Goal: Task Accomplishment & Management: Complete application form

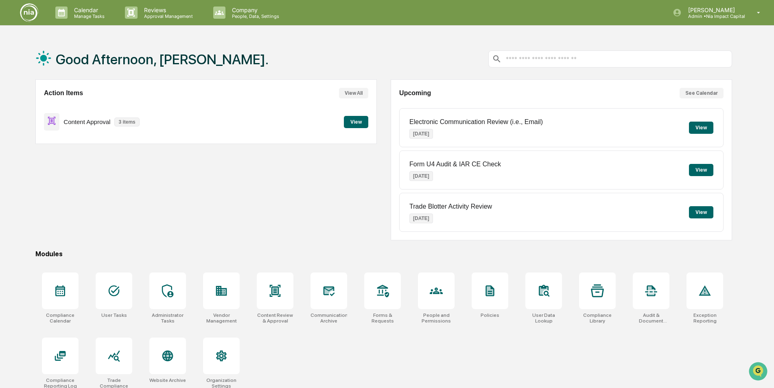
click at [357, 120] on button "View" at bounding box center [356, 122] width 24 height 12
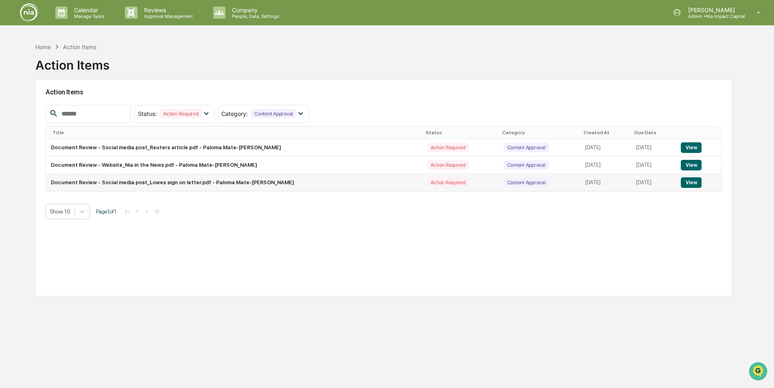
click at [690, 183] on button "View" at bounding box center [690, 182] width 21 height 11
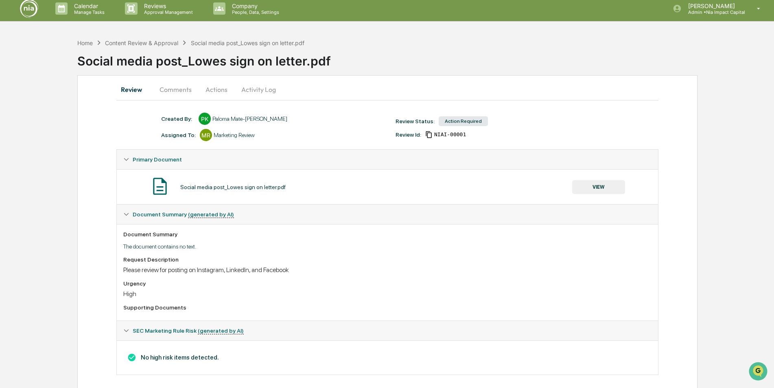
scroll to position [12, 0]
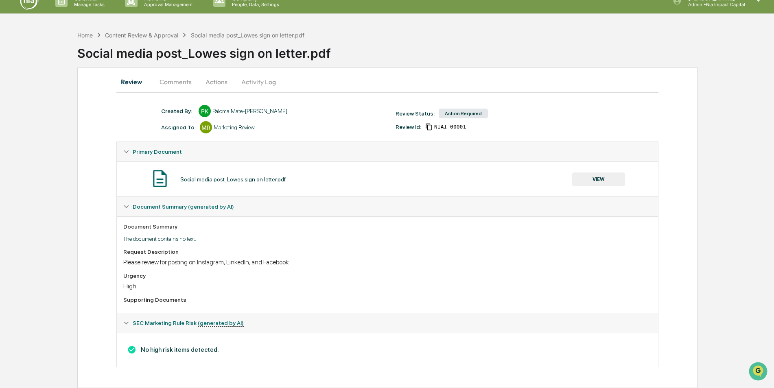
click at [594, 181] on button "VIEW" at bounding box center [598, 179] width 53 height 14
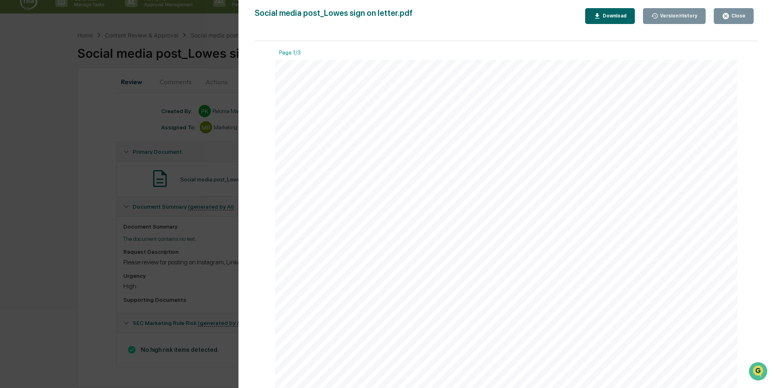
scroll to position [0, 0]
click at [732, 17] on div "Close" at bounding box center [737, 16] width 16 height 6
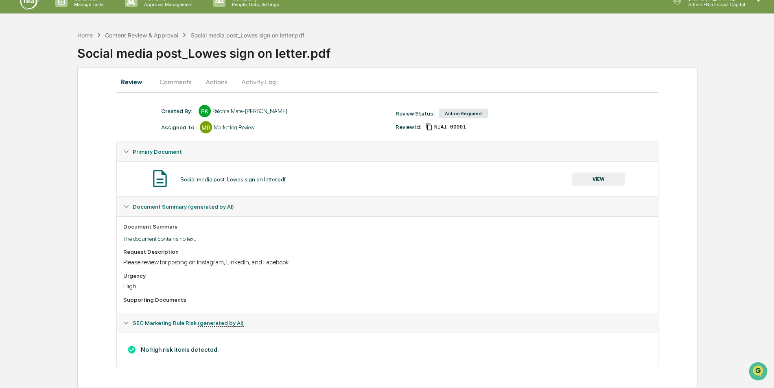
click at [216, 83] on button "Actions" at bounding box center [216, 82] width 37 height 20
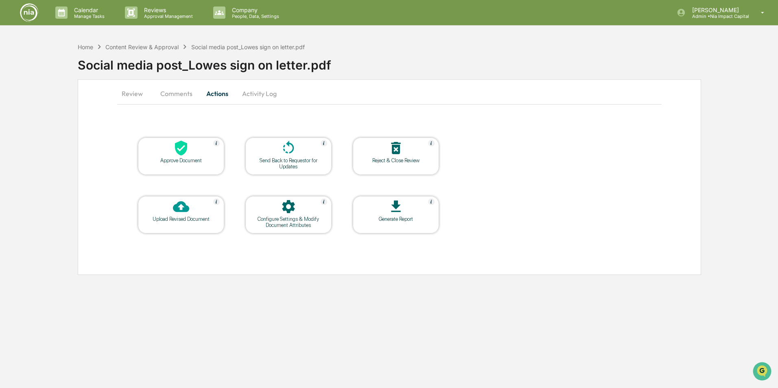
click at [183, 159] on div "Approve Document" at bounding box center [180, 160] width 73 height 6
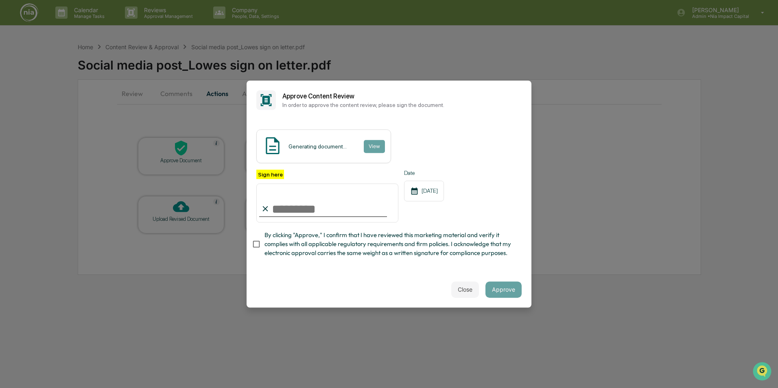
click at [277, 207] on input "Sign here" at bounding box center [327, 202] width 142 height 39
type input "**********"
click at [502, 291] on button "Approve" at bounding box center [503, 289] width 36 height 16
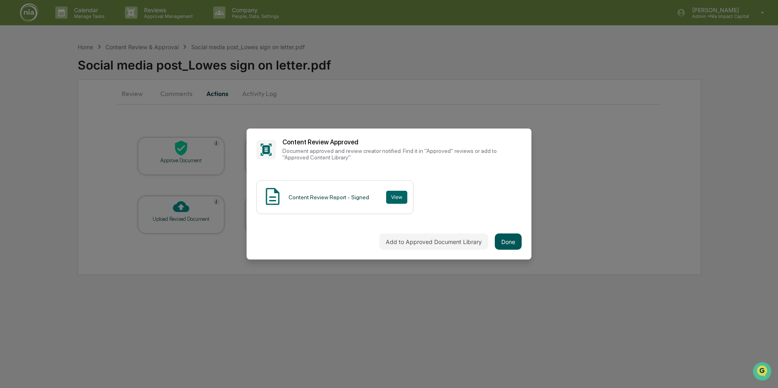
click at [510, 242] on button "Done" at bounding box center [508, 241] width 27 height 16
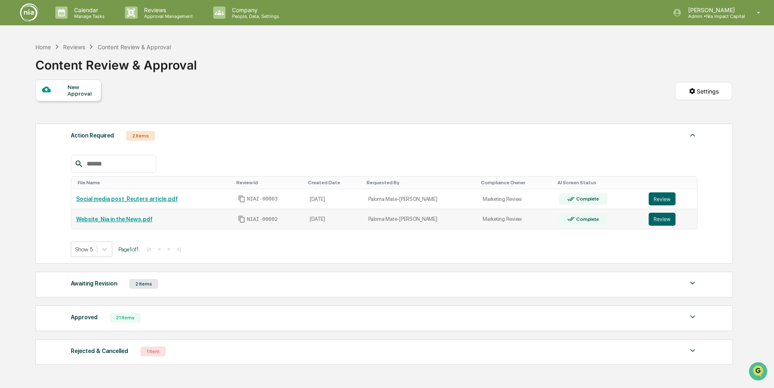
click at [128, 220] on link "Website_Nia in the News.pdf" at bounding box center [114, 219] width 76 height 7
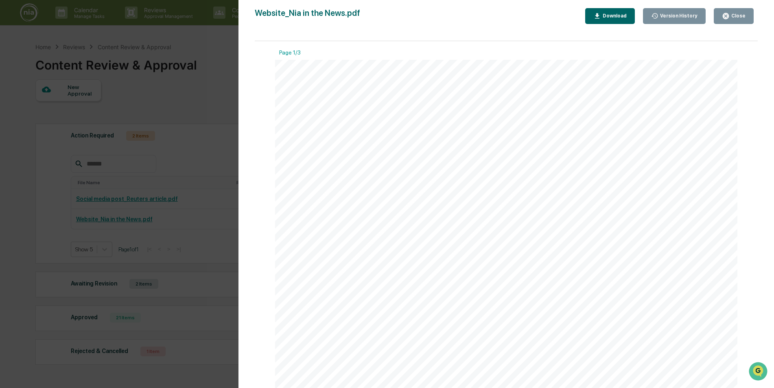
click at [741, 18] on div "Close" at bounding box center [737, 16] width 16 height 6
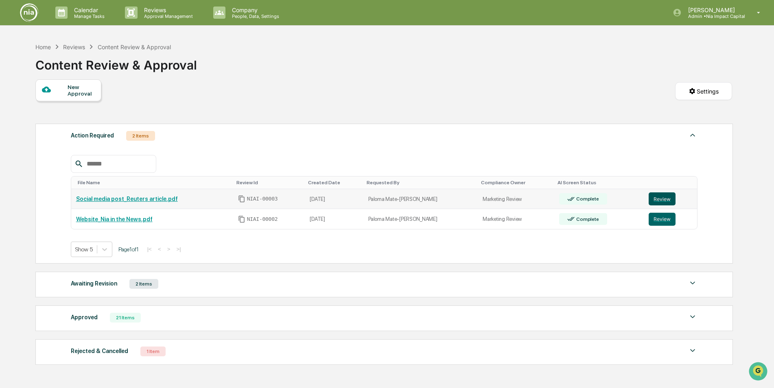
click at [654, 200] on button "Review" at bounding box center [661, 198] width 27 height 13
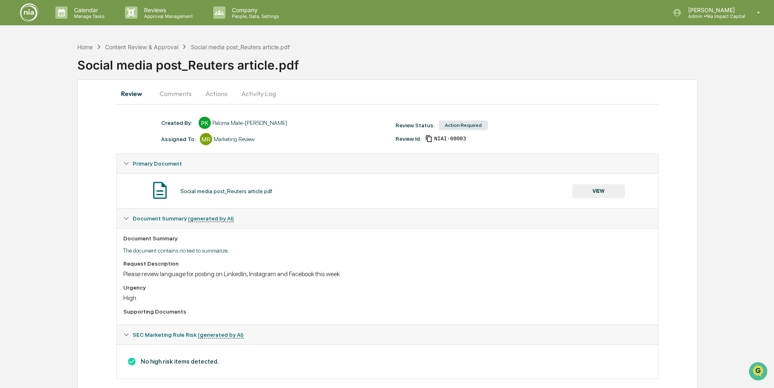
click at [600, 191] on button "VIEW" at bounding box center [598, 191] width 53 height 14
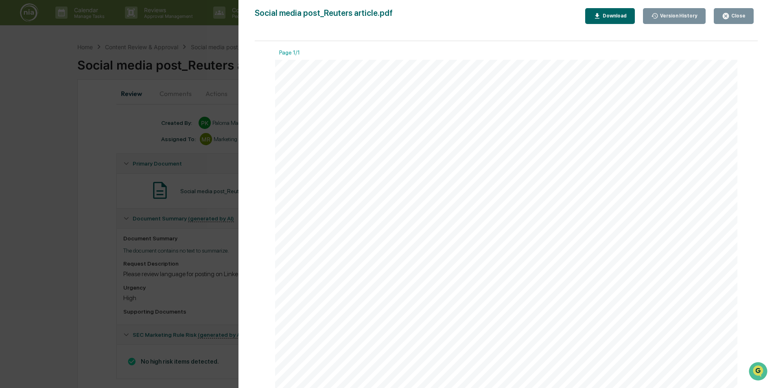
click at [561, 181] on div at bounding box center [506, 289] width 462 height 459
drag, startPoint x: 414, startPoint y: 329, endPoint x: 340, endPoint y: 342, distance: 75.3
click at [340, 342] on div at bounding box center [506, 253] width 462 height 459
click at [314, 299] on div at bounding box center [506, 253] width 462 height 459
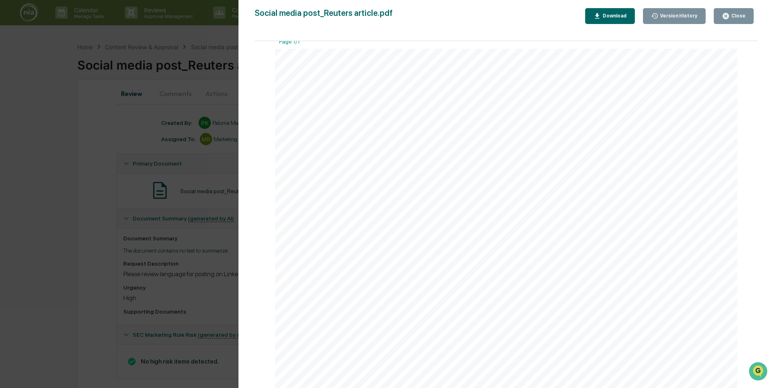
scroll to position [0, 0]
click at [732, 19] on div "Close" at bounding box center [737, 16] width 16 height 6
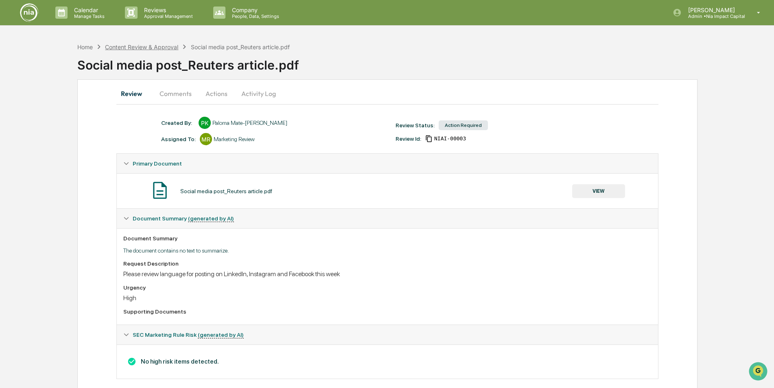
click at [156, 48] on div "Content Review & Approval" at bounding box center [141, 47] width 73 height 7
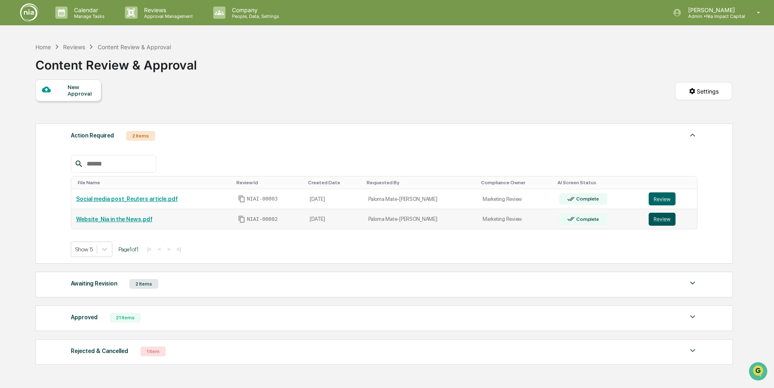
click at [656, 220] on button "Review" at bounding box center [661, 219] width 27 height 13
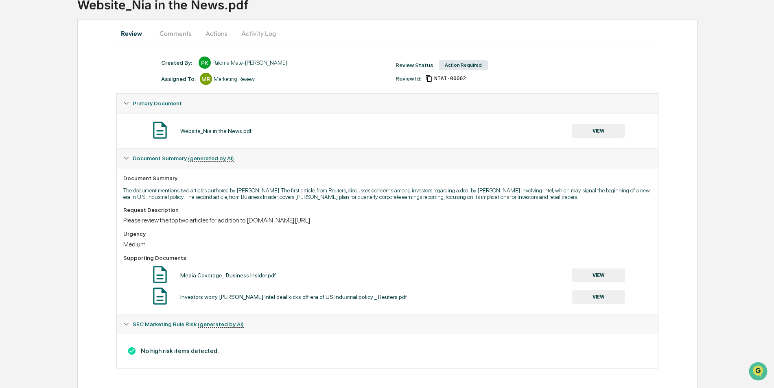
scroll to position [61, 0]
click at [595, 275] on button "VIEW" at bounding box center [598, 274] width 53 height 14
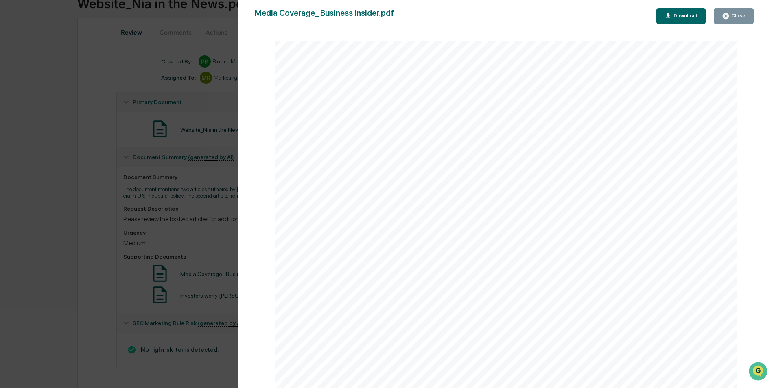
scroll to position [0, 0]
click at [734, 17] on div "Close" at bounding box center [737, 16] width 16 height 6
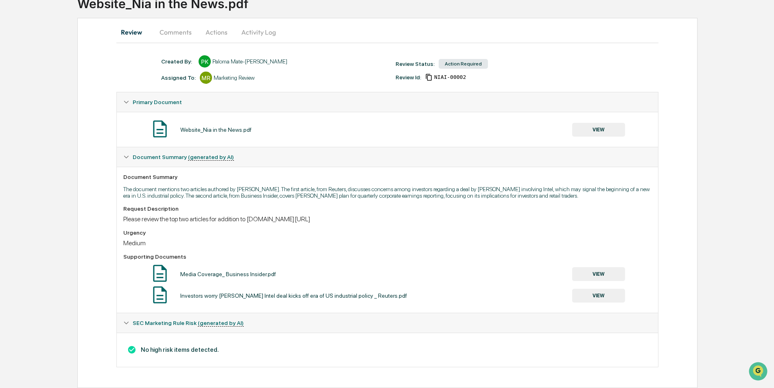
click at [602, 274] on button "VIEW" at bounding box center [598, 274] width 53 height 14
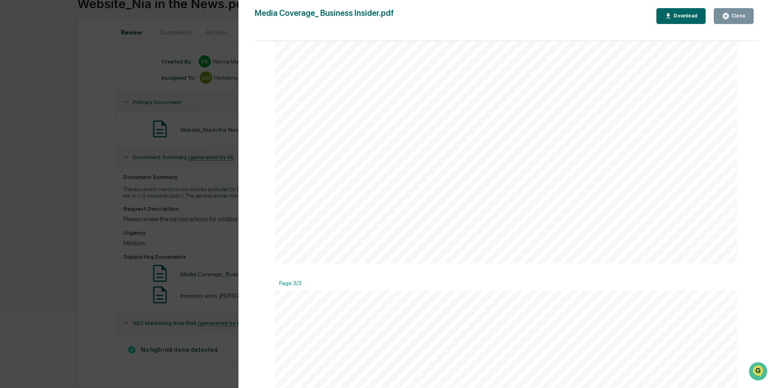
scroll to position [1268, 0]
click at [737, 19] on div "Close" at bounding box center [737, 16] width 16 height 6
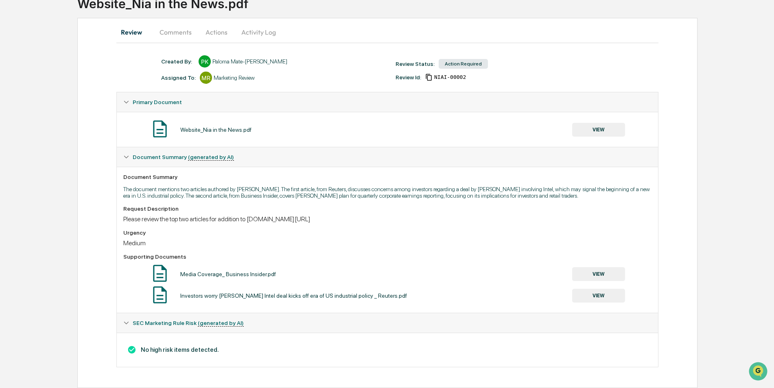
click at [605, 296] on button "VIEW" at bounding box center [598, 296] width 53 height 14
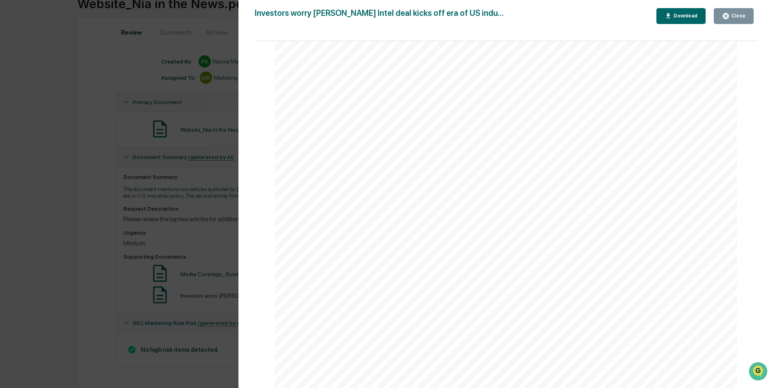
scroll to position [2117, 0]
click at [739, 16] on div "Close" at bounding box center [737, 16] width 16 height 6
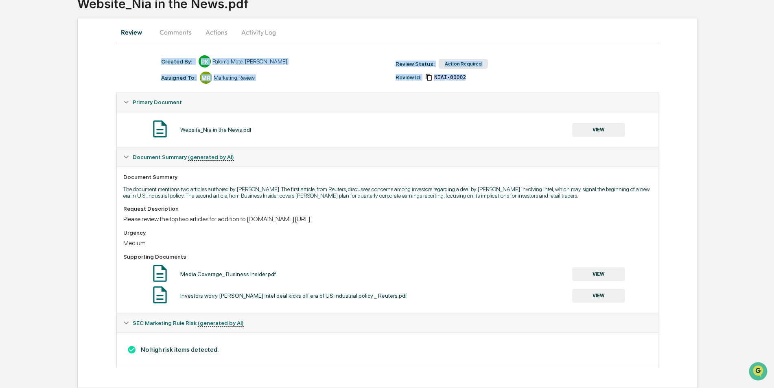
drag, startPoint x: 773, startPoint y: 81, endPoint x: 773, endPoint y: 17, distance: 63.8
click at [773, 17] on div "Home Content Review & Approval Website_Nia in the News.pdf Website_Nia in the N…" at bounding box center [387, 182] width 774 height 411
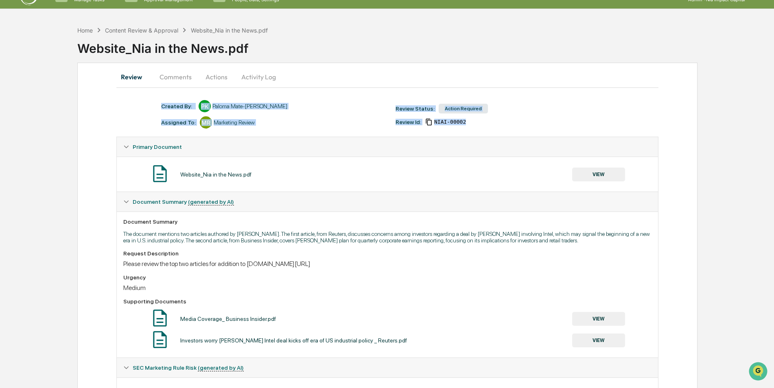
scroll to position [0, 0]
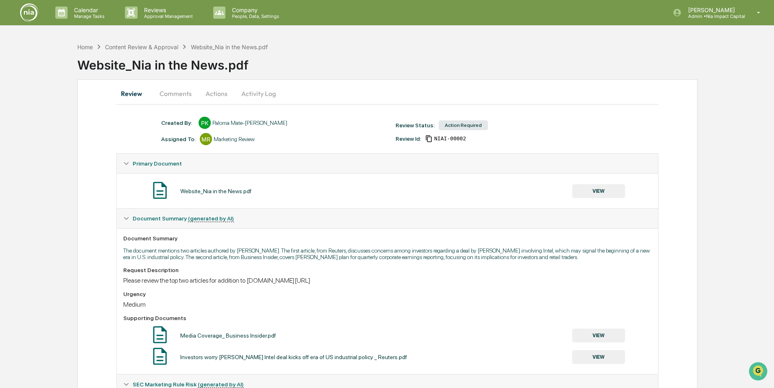
click at [468, 50] on div "Home Content Review & Approval Website_Nia in the News.pdf Website_Nia in the N…" at bounding box center [425, 58] width 696 height 33
click at [215, 96] on button "Actions" at bounding box center [216, 94] width 37 height 20
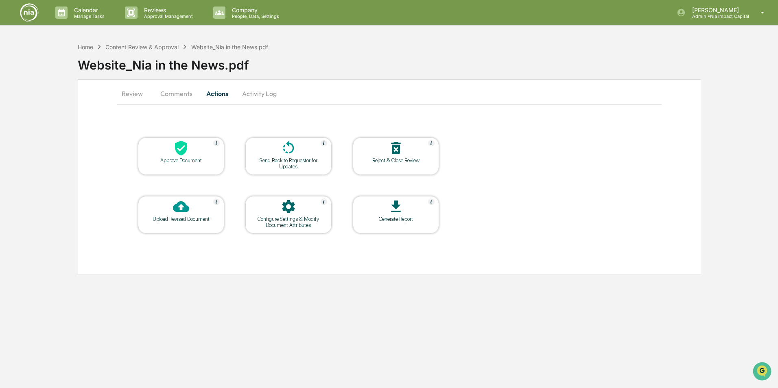
click at [184, 157] on div "Approve Document" at bounding box center [180, 160] width 73 height 6
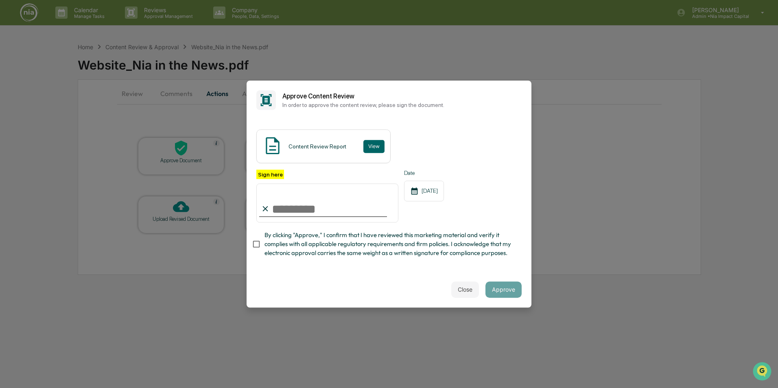
click at [279, 207] on input "Sign here" at bounding box center [327, 202] width 142 height 39
type input "**********"
click at [508, 295] on button "Approve" at bounding box center [503, 289] width 36 height 16
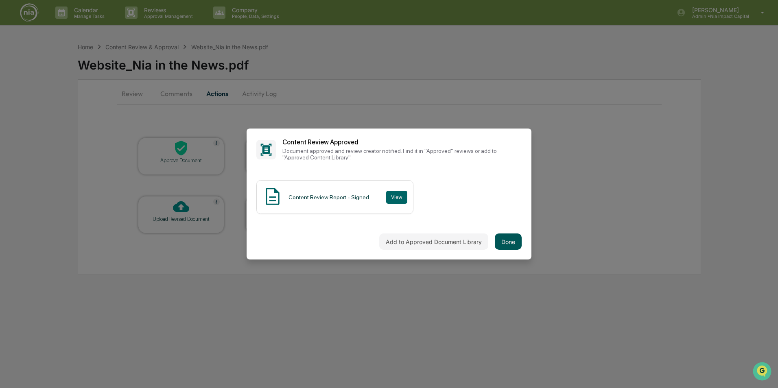
click at [503, 242] on button "Done" at bounding box center [508, 241] width 27 height 16
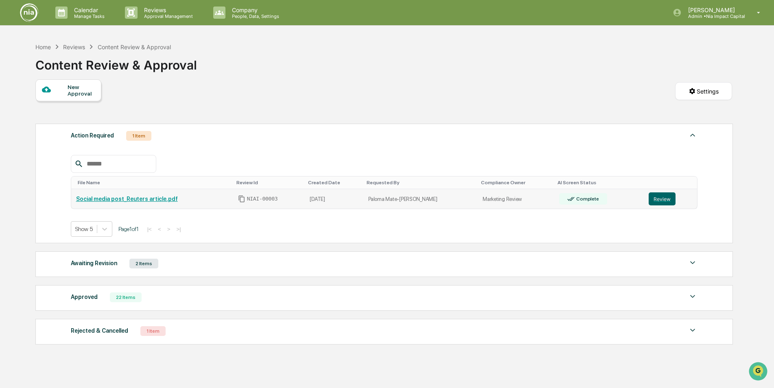
click at [141, 200] on link "Social media post_Reuters article.pdf" at bounding box center [127, 199] width 102 height 7
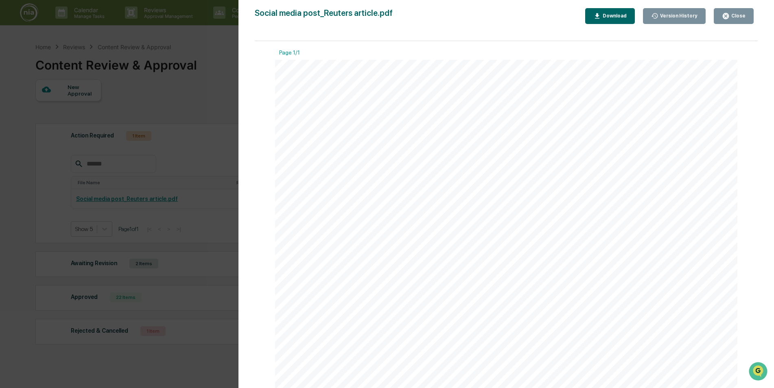
click at [735, 17] on div "Close" at bounding box center [737, 16] width 16 height 6
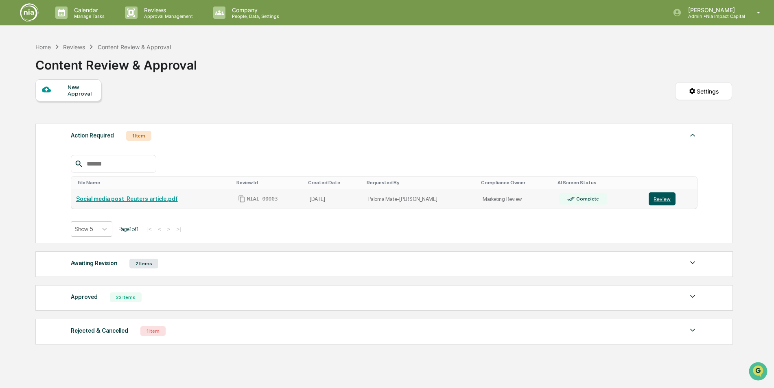
click at [654, 200] on button "Review" at bounding box center [661, 198] width 27 height 13
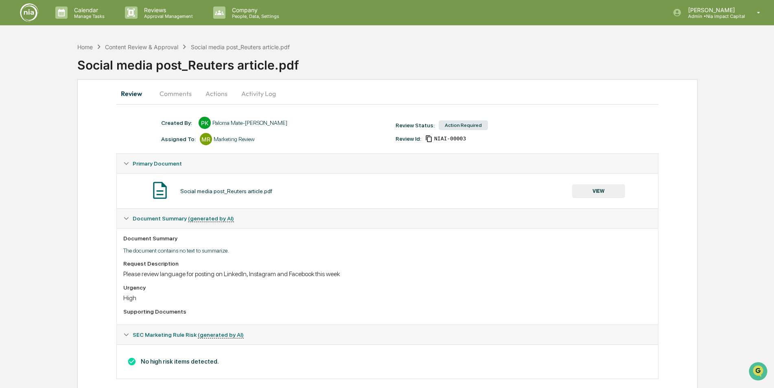
click at [216, 97] on button "Actions" at bounding box center [216, 94] width 37 height 20
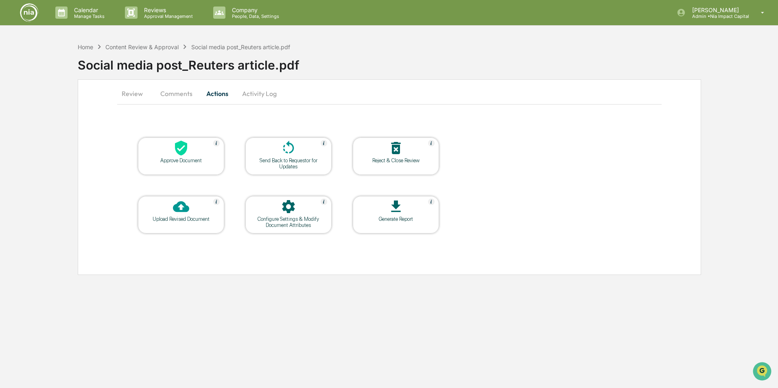
click at [169, 154] on div at bounding box center [180, 148] width 81 height 17
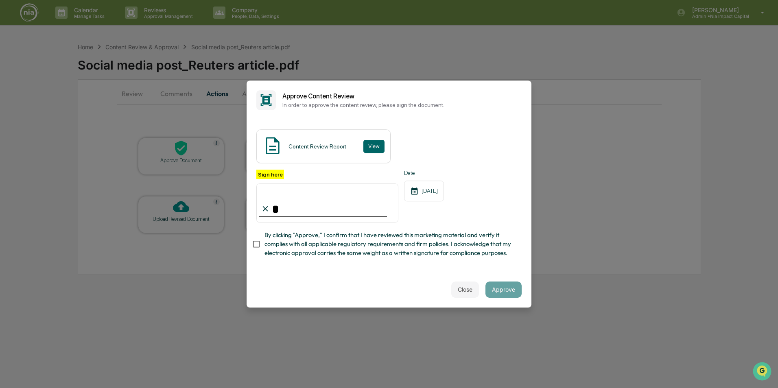
type input "**********"
click at [507, 293] on button "Approve" at bounding box center [503, 289] width 36 height 16
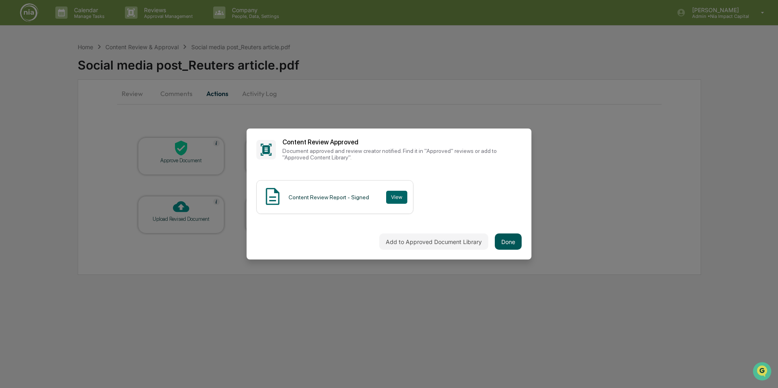
click at [510, 241] on button "Done" at bounding box center [508, 241] width 27 height 16
